Goal: Transaction & Acquisition: Download file/media

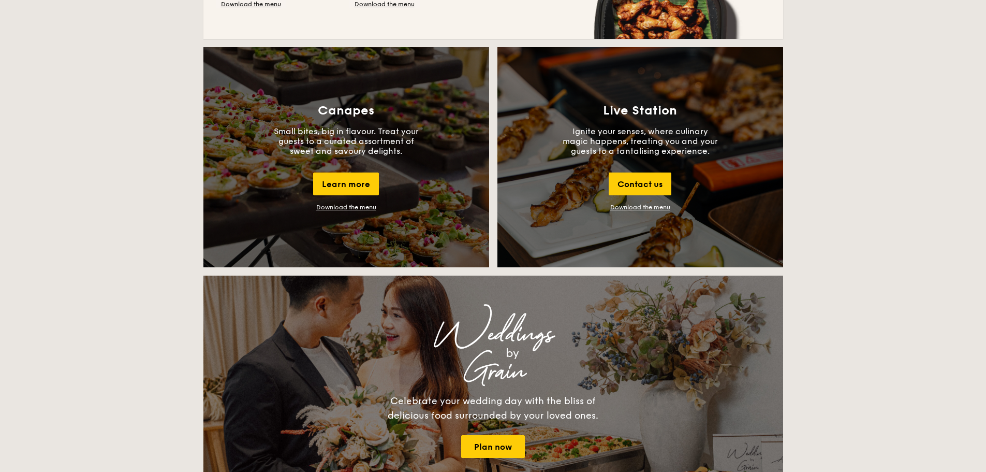
scroll to position [880, 0]
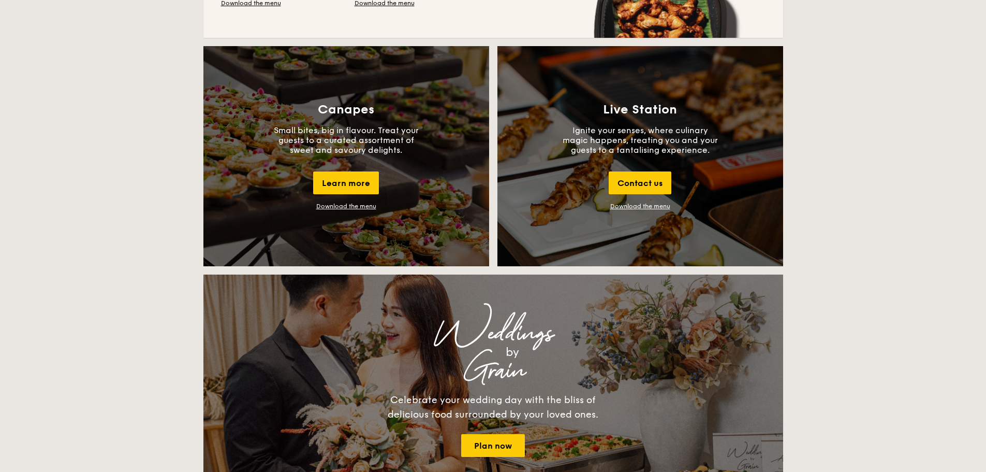
click at [334, 202] on div "Canapes Small bites, big in flavour. Treat your guests to a curated assortment …" at bounding box center [347, 156] width 286 height 220
click at [337, 206] on link "Download the menu" at bounding box center [346, 205] width 60 height 7
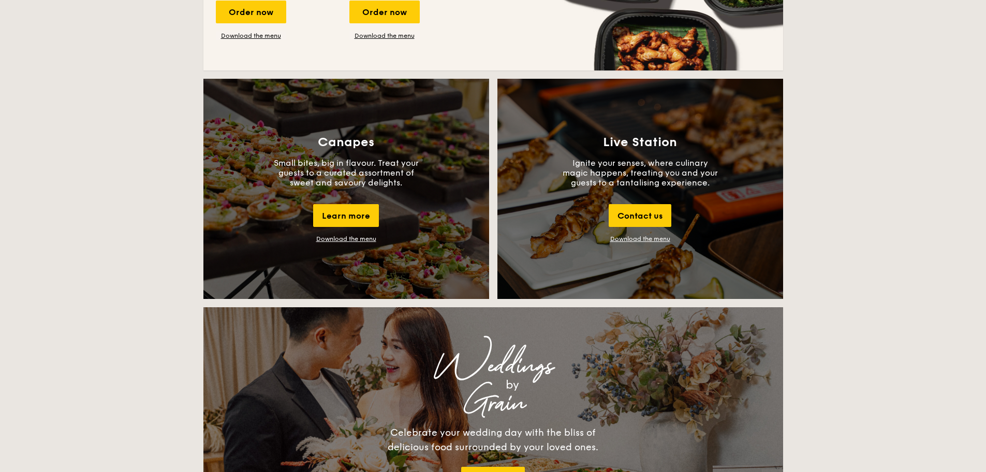
scroll to position [829, 0]
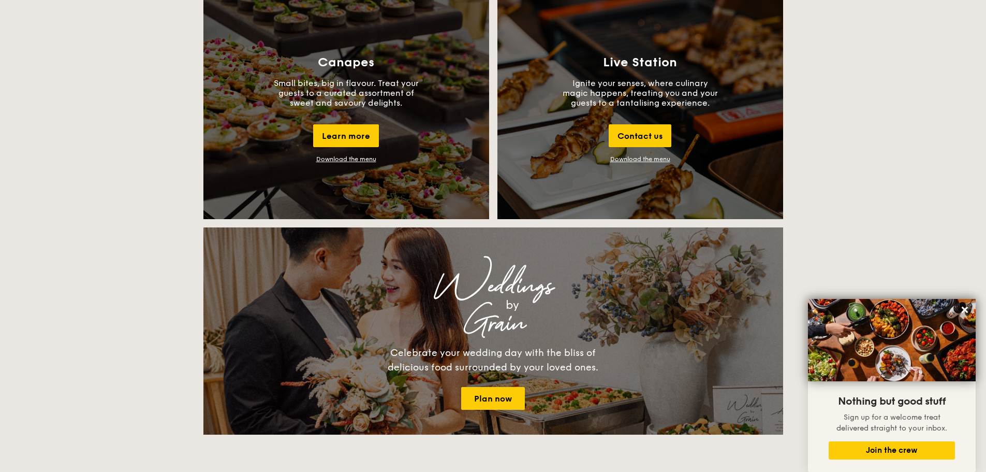
scroll to position [932, 0]
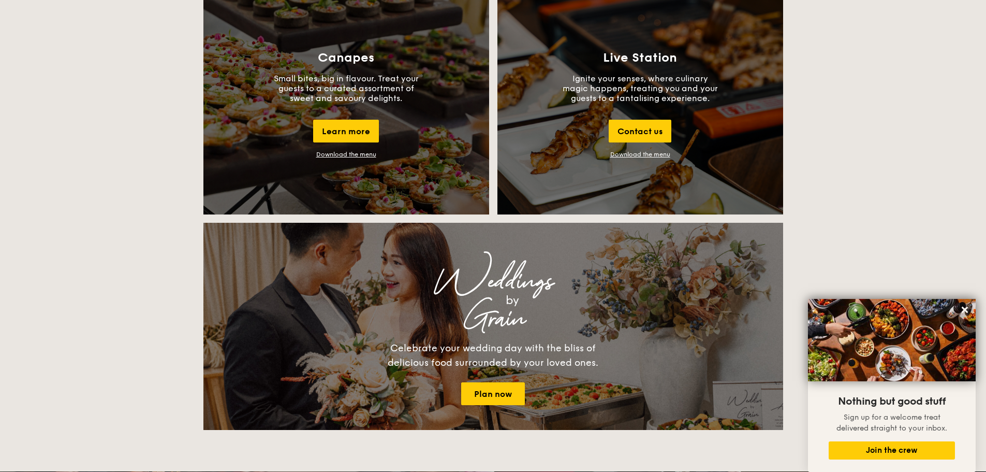
click at [347, 161] on div "Canapes Small bites, big in flavour. Treat your guests to a curated assortment …" at bounding box center [347, 104] width 286 height 220
click at [351, 150] on div "Canapes Small bites, big in flavour. Treat your guests to a curated assortment …" at bounding box center [347, 104] width 286 height 220
click at [349, 152] on link "Download the menu" at bounding box center [346, 154] width 60 height 7
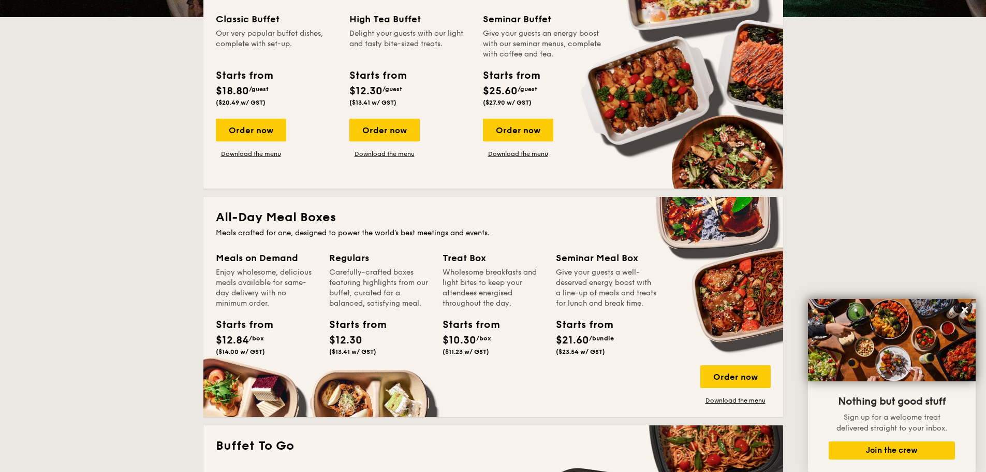
scroll to position [207, 0]
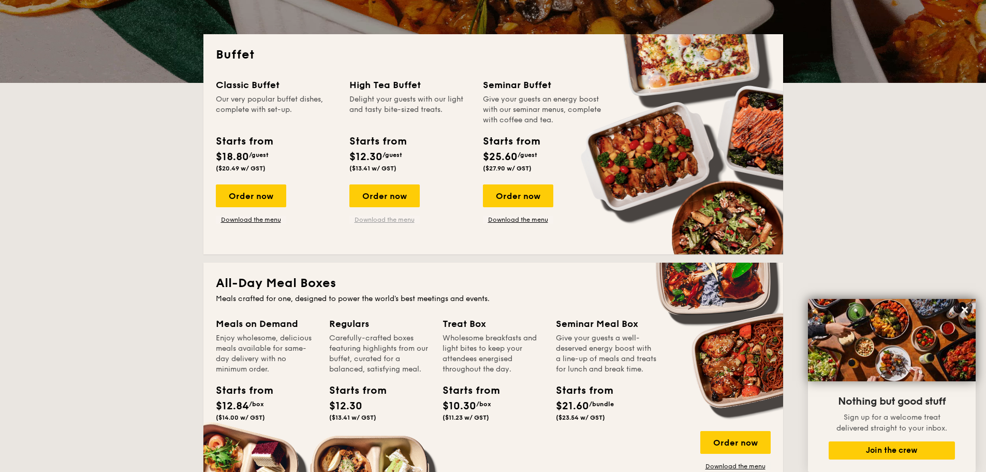
click at [360, 219] on link "Download the menu" at bounding box center [385, 219] width 70 height 8
